Goal: Task Accomplishment & Management: Manage account settings

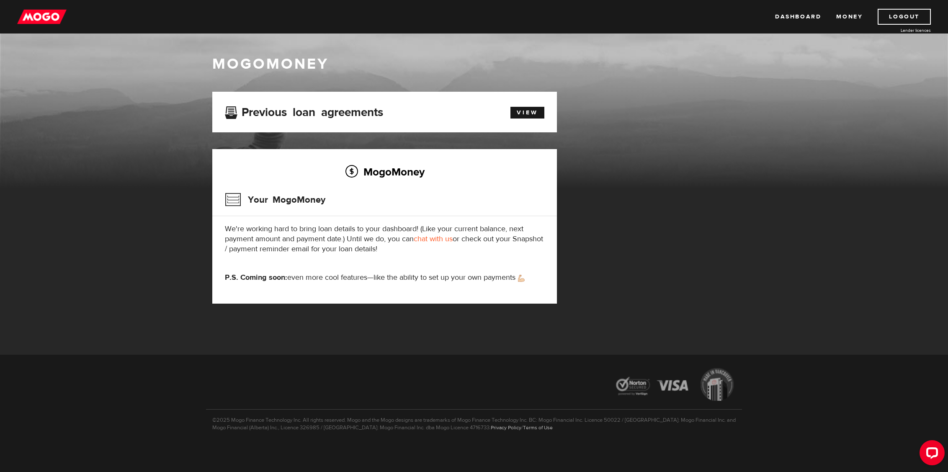
click at [445, 198] on div "Your MogoMoney" at bounding box center [384, 202] width 319 height 27
click at [798, 18] on link "Dashboard" at bounding box center [798, 17] width 46 height 16
click at [439, 218] on div "MogoMoney Your MogoMoney We're working hard to bring loan details to your dashb…" at bounding box center [384, 226] width 345 height 154
click at [337, 105] on div "Previous loan agreements" at bounding box center [357, 111] width 277 height 15
click at [843, 18] on link "Money" at bounding box center [849, 17] width 26 height 16
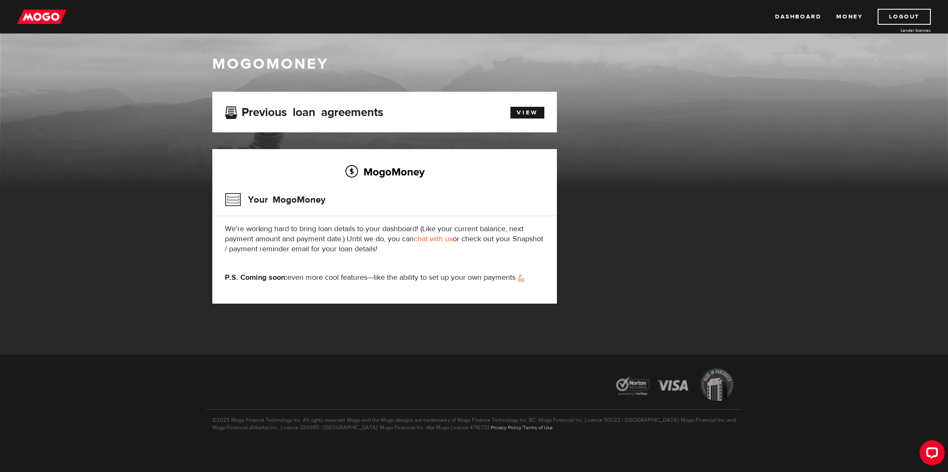
click at [402, 170] on h2 "MogoMoney" at bounding box center [384, 172] width 319 height 18
click at [314, 113] on h3 "Previous loan agreements" at bounding box center [304, 111] width 158 height 11
click at [928, 453] on div "Open LiveChat chat widget" at bounding box center [932, 452] width 14 height 14
